Goal: Register for event/course

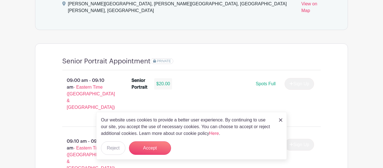
scroll to position [350, 0]
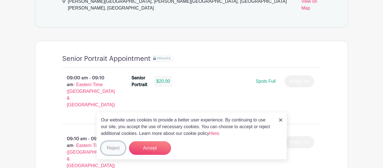
click at [122, 147] on button "Reject" at bounding box center [113, 147] width 24 height 13
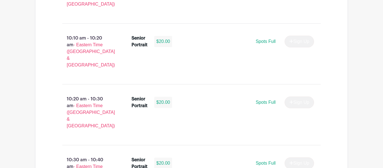
scroll to position [815, 0]
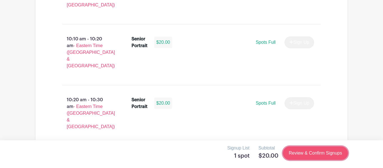
click at [298, 152] on link "Review & Confirm Signups" at bounding box center [315, 152] width 65 height 13
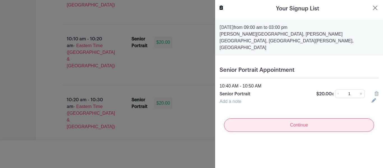
click at [285, 124] on input "Continue" at bounding box center [299, 124] width 150 height 13
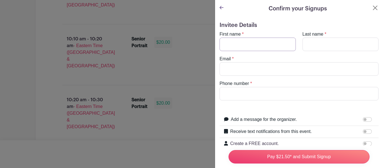
click at [246, 49] on input "First name" at bounding box center [258, 44] width 76 height 13
type input "[PERSON_NAME]"
type input "[EMAIL_ADDRESS][DOMAIN_NAME]"
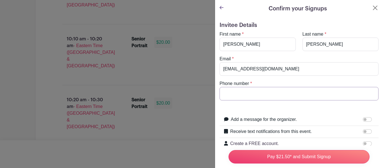
click at [257, 94] on input "Phone number" at bounding box center [299, 93] width 159 height 13
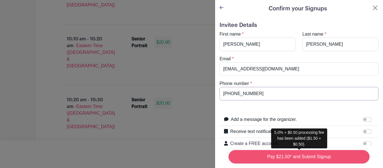
type input "[PHONE_NUMBER]"
click at [285, 156] on input "Pay $21.50* and Submit Signup" at bounding box center [298, 156] width 141 height 13
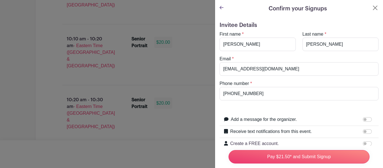
scroll to position [72, 0]
